Goal: Find specific page/section: Find specific page/section

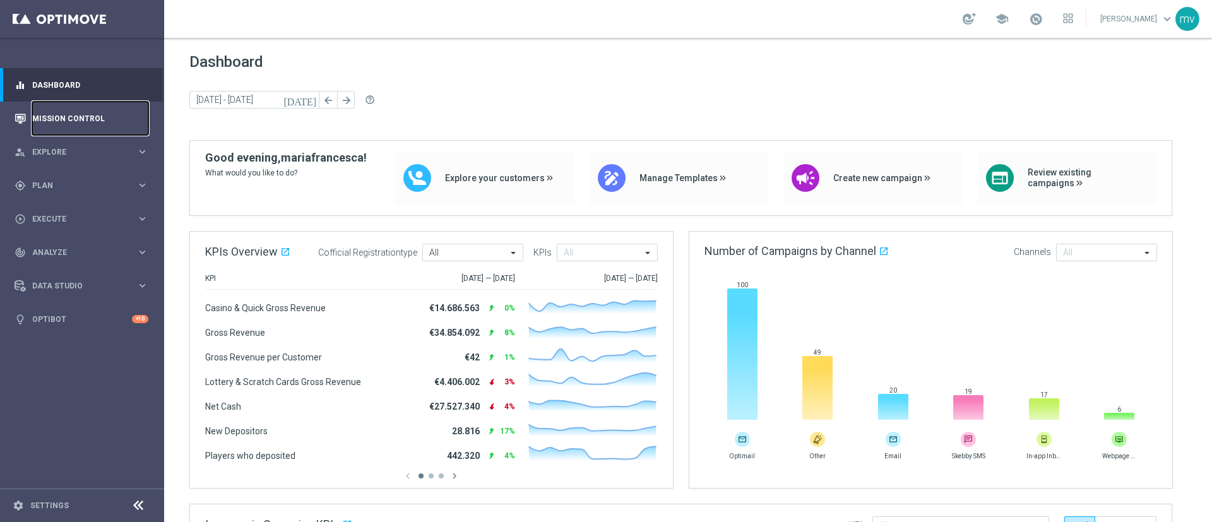
click at [57, 121] on link "Mission Control" at bounding box center [90, 118] width 116 height 33
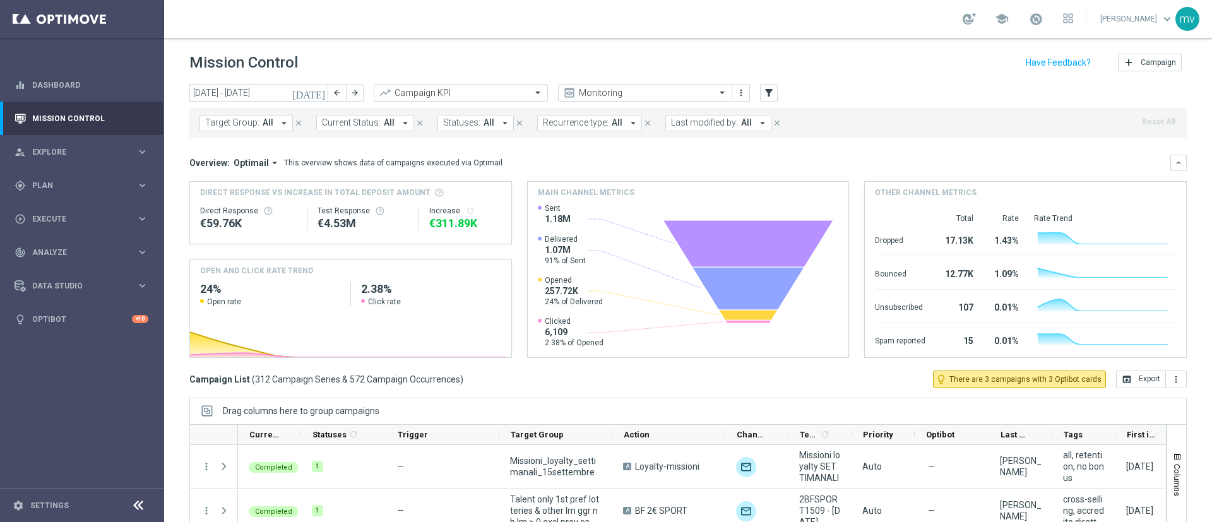
click at [757, 123] on icon "arrow_drop_down" at bounding box center [762, 122] width 11 height 11
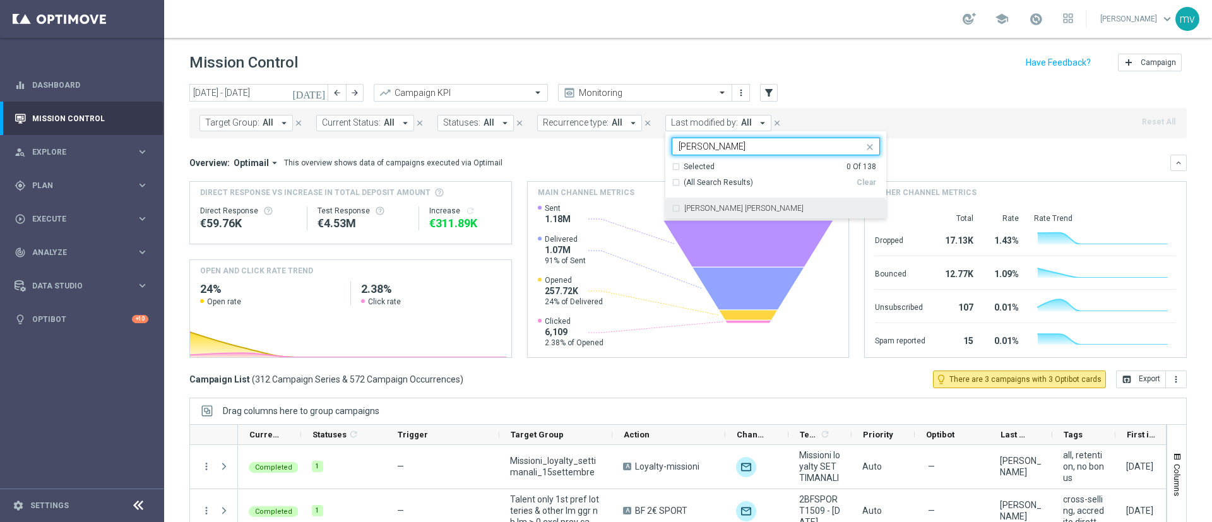
click at [672, 206] on div "[PERSON_NAME] [PERSON_NAME]" at bounding box center [776, 208] width 208 height 20
type input "[PERSON_NAME]"
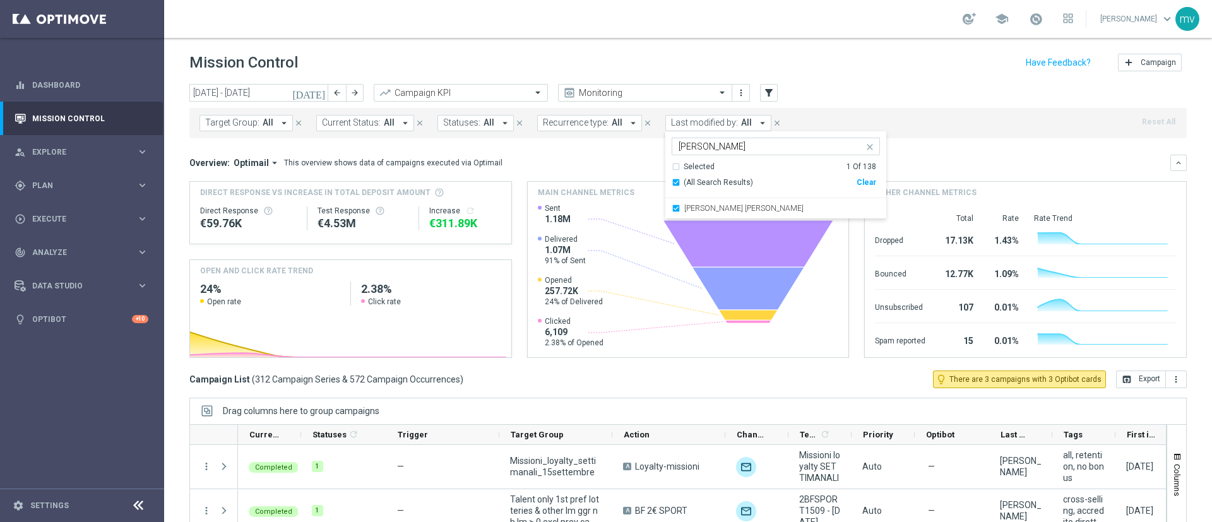
click at [322, 89] on icon "[DATE]" at bounding box center [309, 92] width 34 height 11
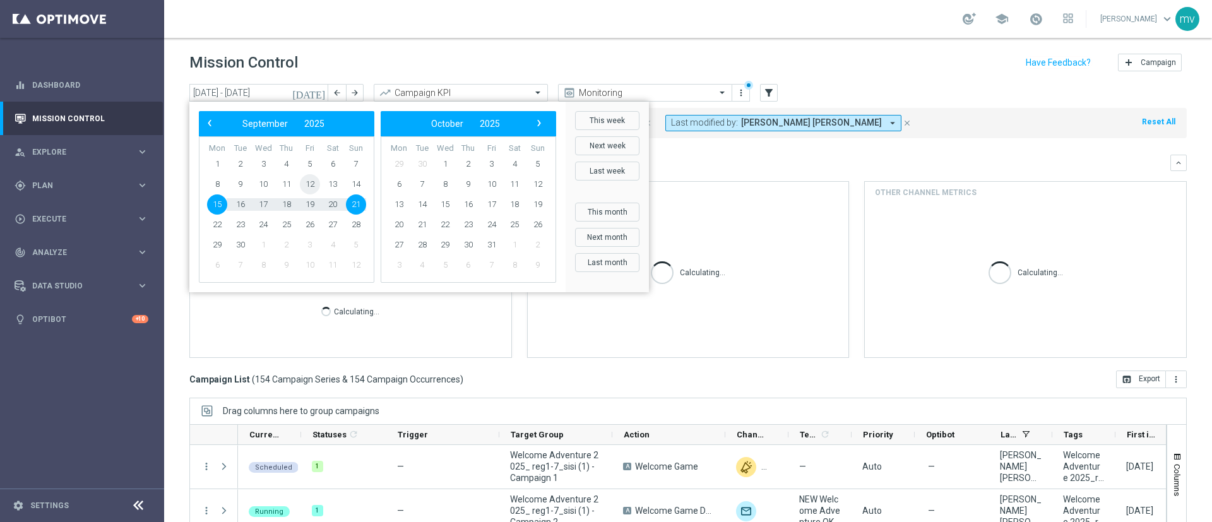
click at [316, 184] on span "12" at bounding box center [310, 184] width 20 height 20
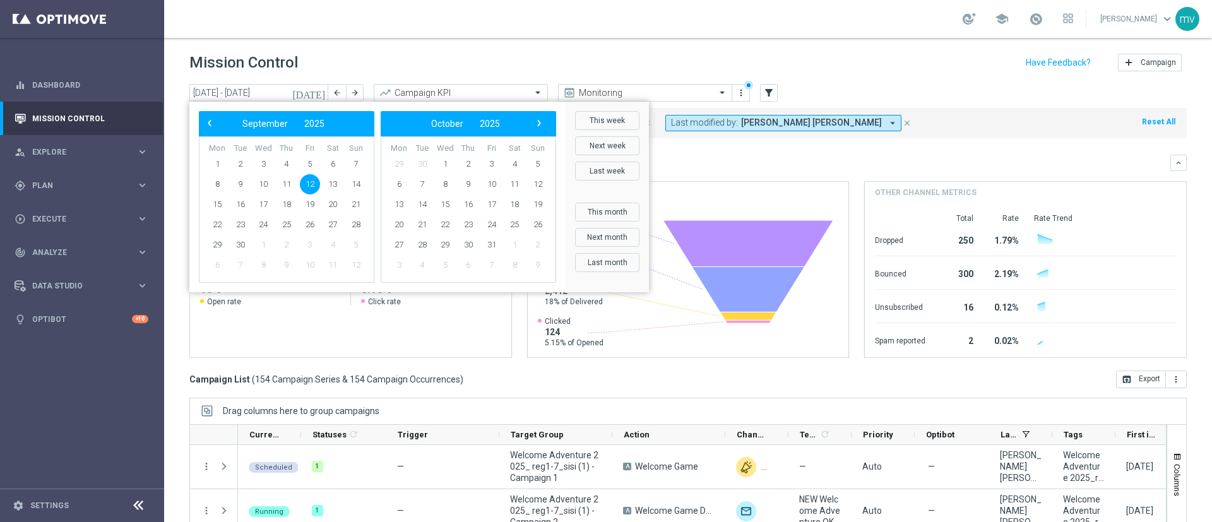
click at [315, 184] on span "12" at bounding box center [310, 184] width 20 height 20
type input "[DATE] - [DATE]"
